Goal: Task Accomplishment & Management: Use online tool/utility

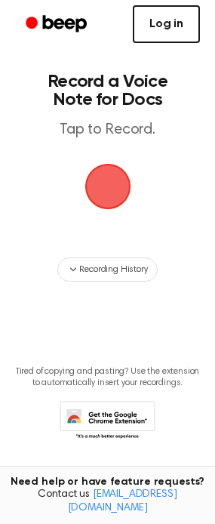
click at [168, 28] on link "Log in" at bounding box center [166, 24] width 67 height 38
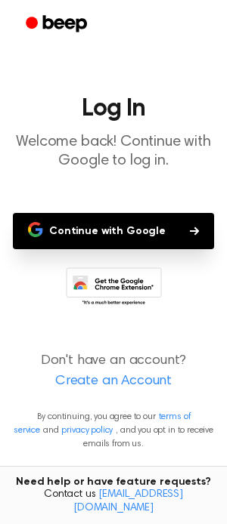
click at [103, 230] on button "Continue with Google" at bounding box center [113, 231] width 201 height 36
